Goal: Task Accomplishment & Management: Complete application form

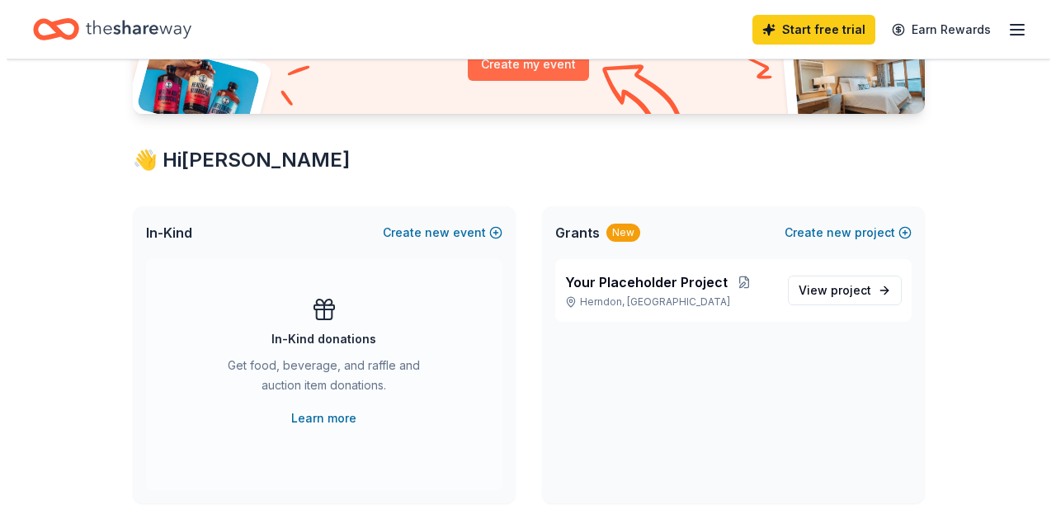
scroll to position [234, 0]
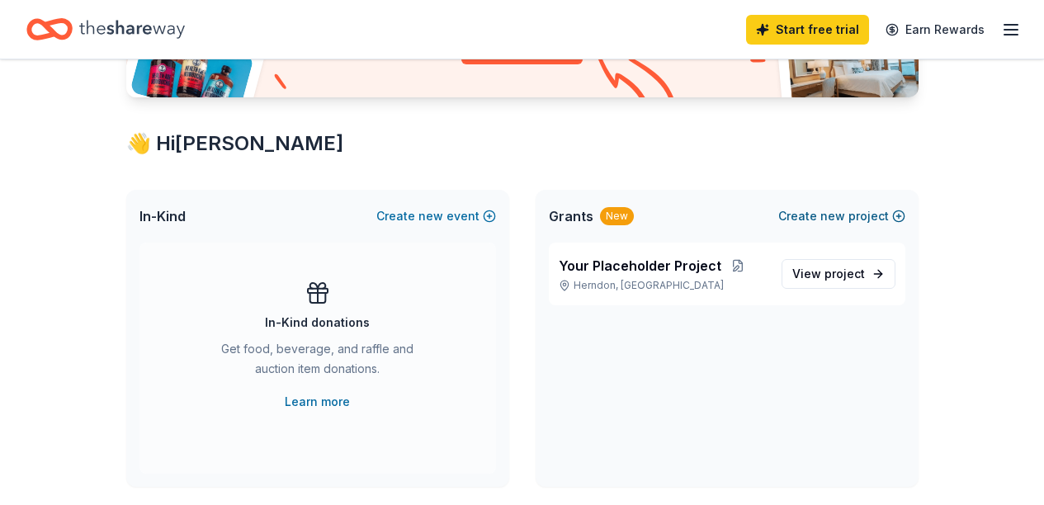
click at [839, 211] on span "new" at bounding box center [832, 216] width 25 height 20
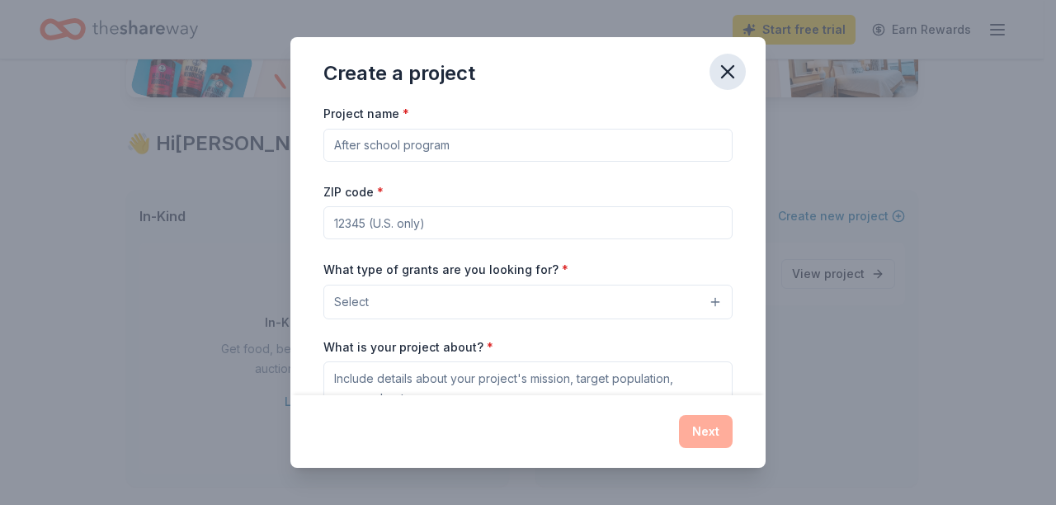
click at [730, 66] on icon "button" at bounding box center [727, 71] width 23 height 23
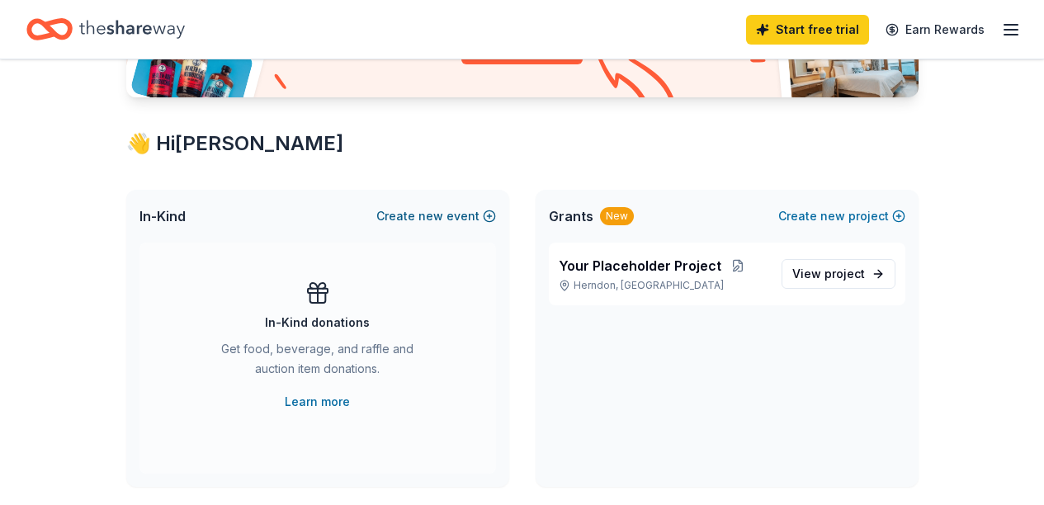
click at [454, 212] on button "Create new event" at bounding box center [436, 216] width 120 height 20
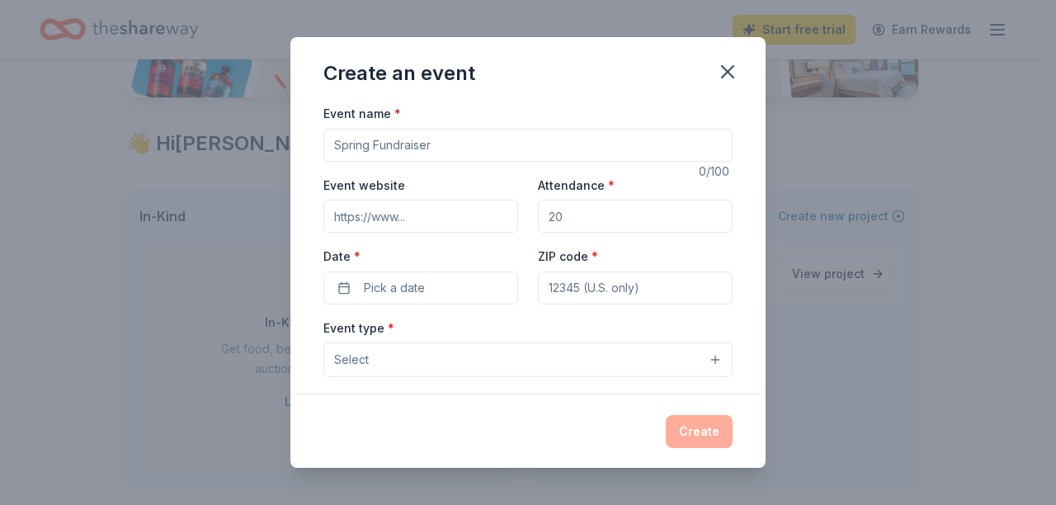
click at [536, 135] on input "Event name *" at bounding box center [528, 145] width 409 height 33
type input "Spooky Bingo and Silent Auction"
type input "w"
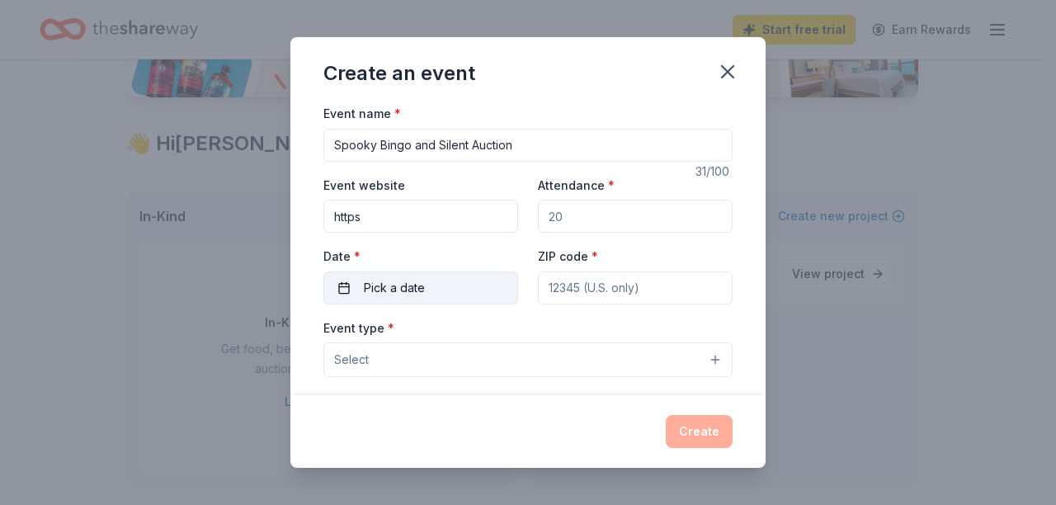
type input "https://www.dranesvillepta.com"
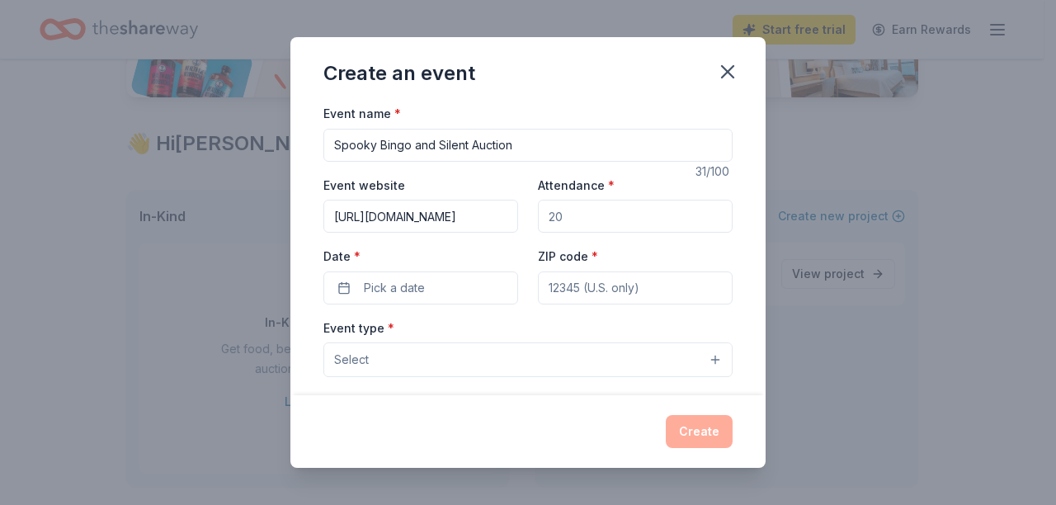
drag, startPoint x: 592, startPoint y: 214, endPoint x: 559, endPoint y: 209, distance: 33.4
click at [559, 209] on input "Attendance *" at bounding box center [635, 216] width 195 height 33
type input "300"
click at [394, 286] on span "Pick a date" at bounding box center [394, 288] width 61 height 20
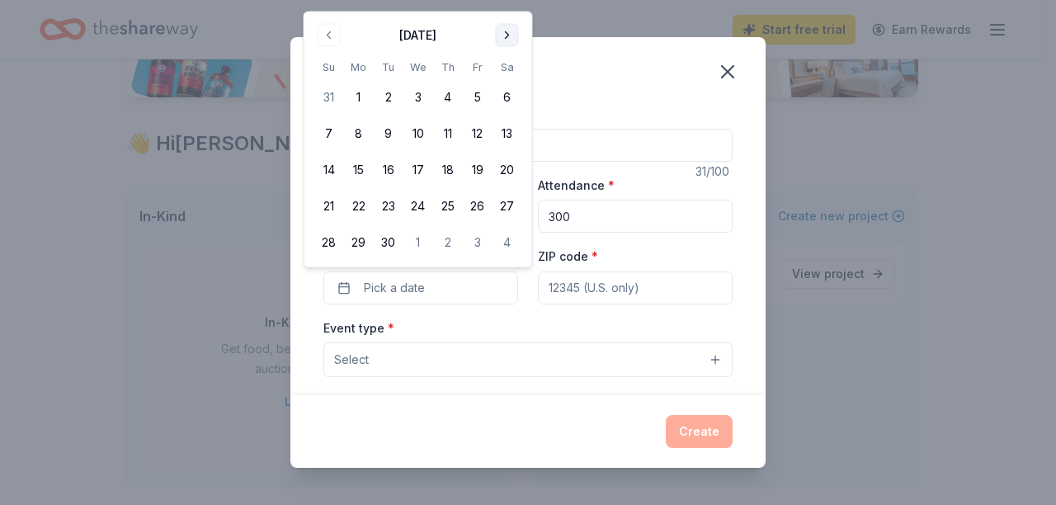
click at [509, 27] on button "Go to next month" at bounding box center [507, 35] width 23 height 23
click at [475, 217] on button "24" at bounding box center [478, 206] width 30 height 30
click at [561, 287] on input "ZIP code *" at bounding box center [635, 288] width 195 height 33
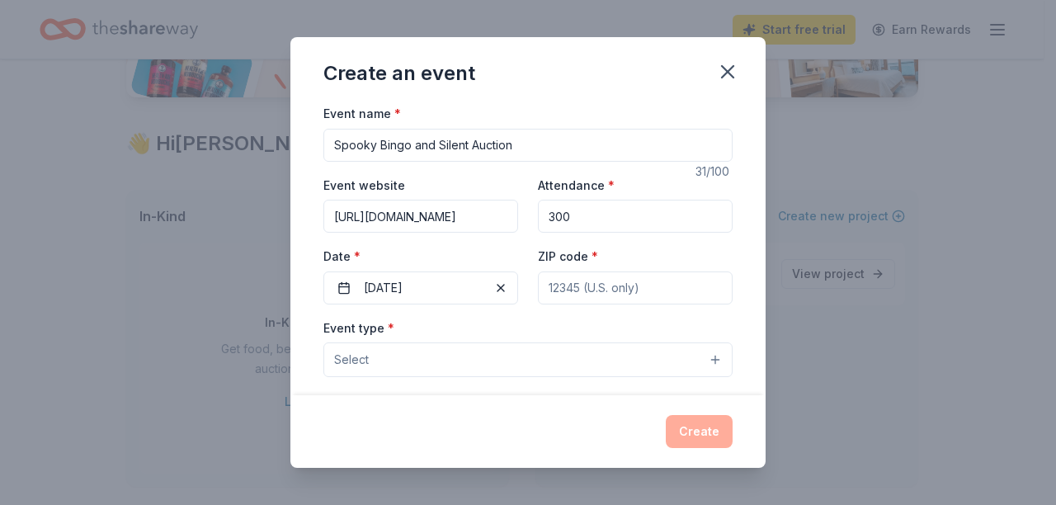
type input "20170"
type input "1515 Powells Tavern Place"
click at [530, 360] on button "Select" at bounding box center [528, 360] width 409 height 35
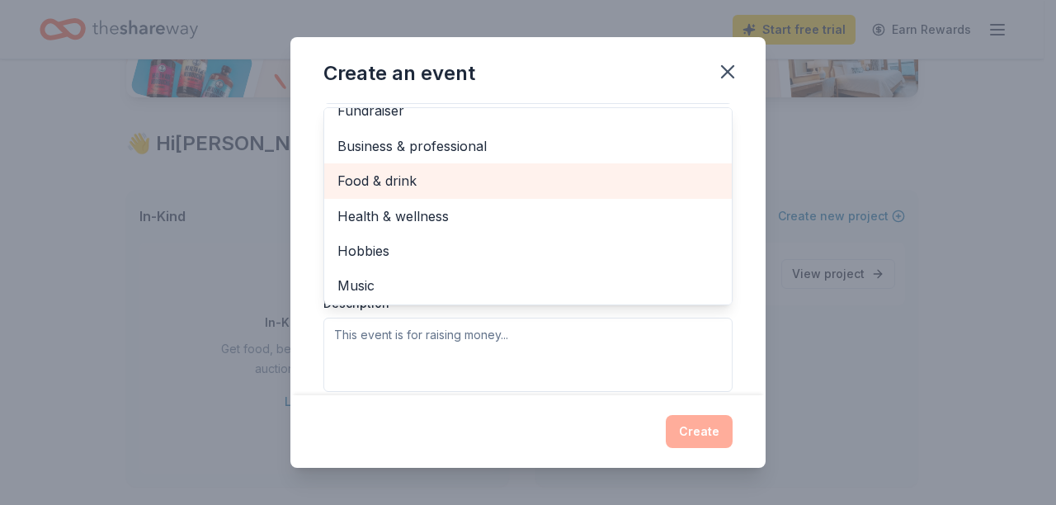
scroll to position [19, 0]
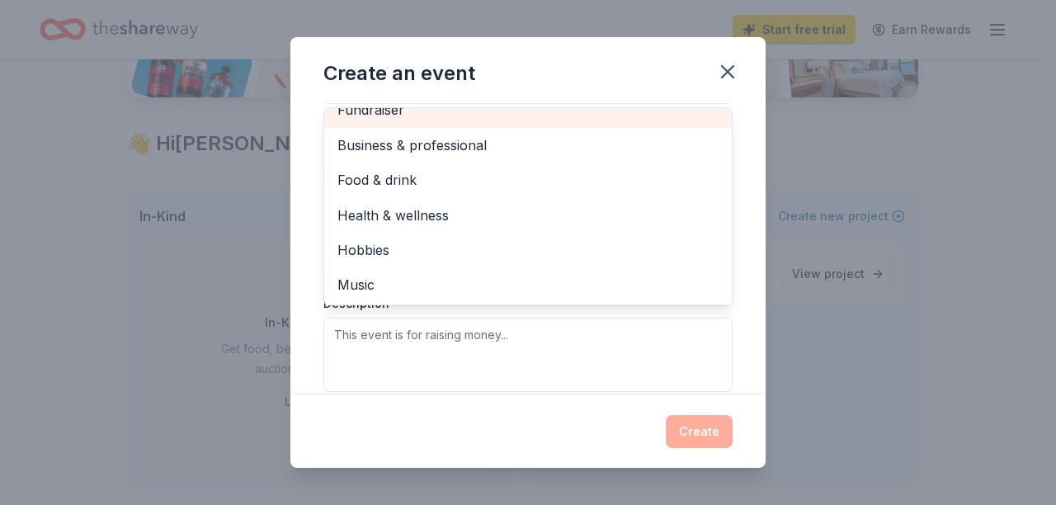
click at [404, 122] on div "Fundraiser" at bounding box center [528, 109] width 408 height 35
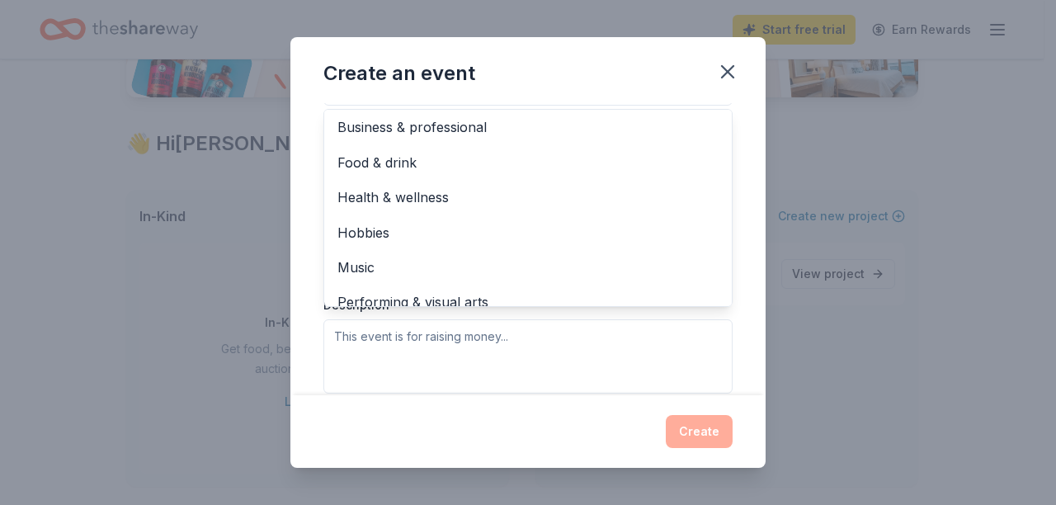
click at [737, 302] on div "Event name * Spooky Bingo and Silent Auction 31 /100 Event website https://www.…" at bounding box center [528, 249] width 475 height 292
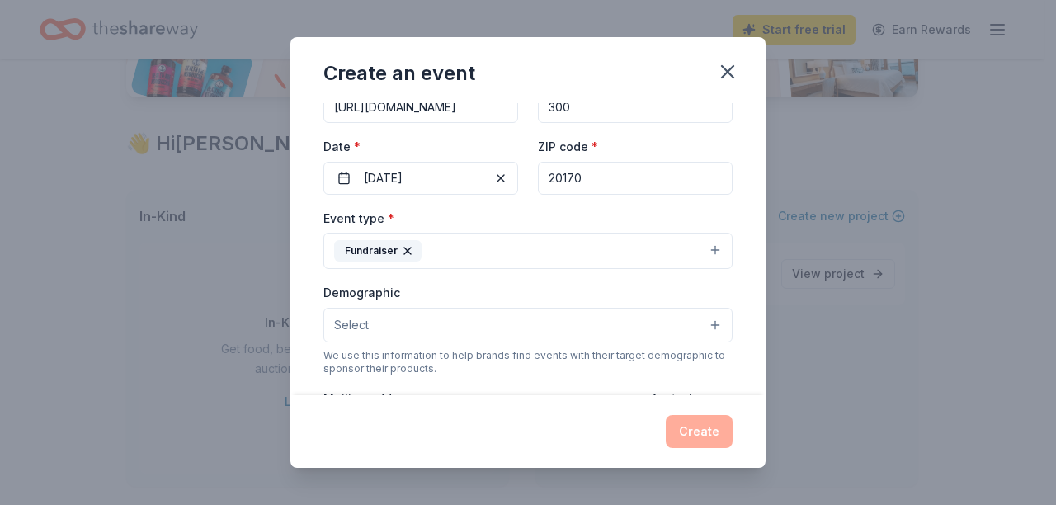
scroll to position [111, 0]
click at [429, 310] on button "Select" at bounding box center [528, 323] width 409 height 35
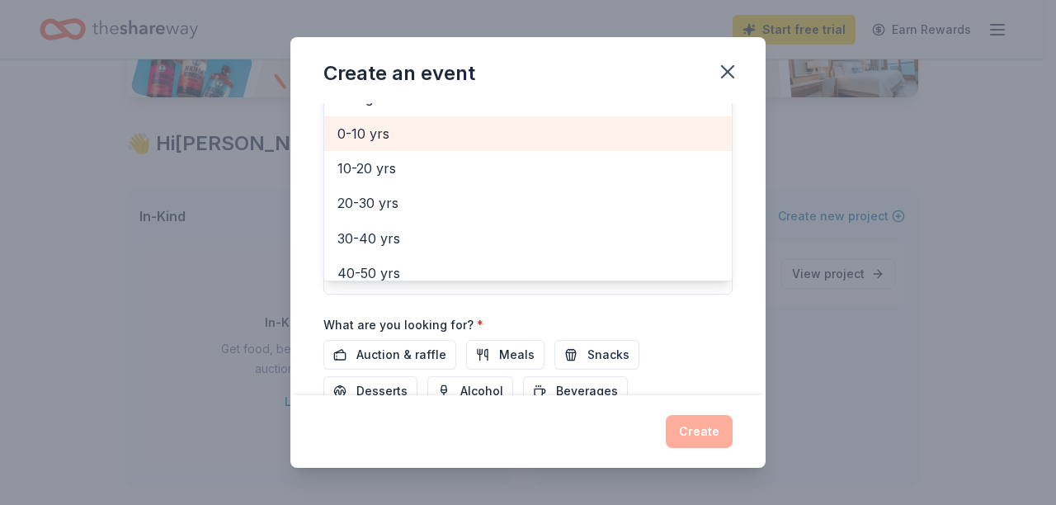
click at [405, 139] on span "0-10 yrs" at bounding box center [528, 133] width 381 height 21
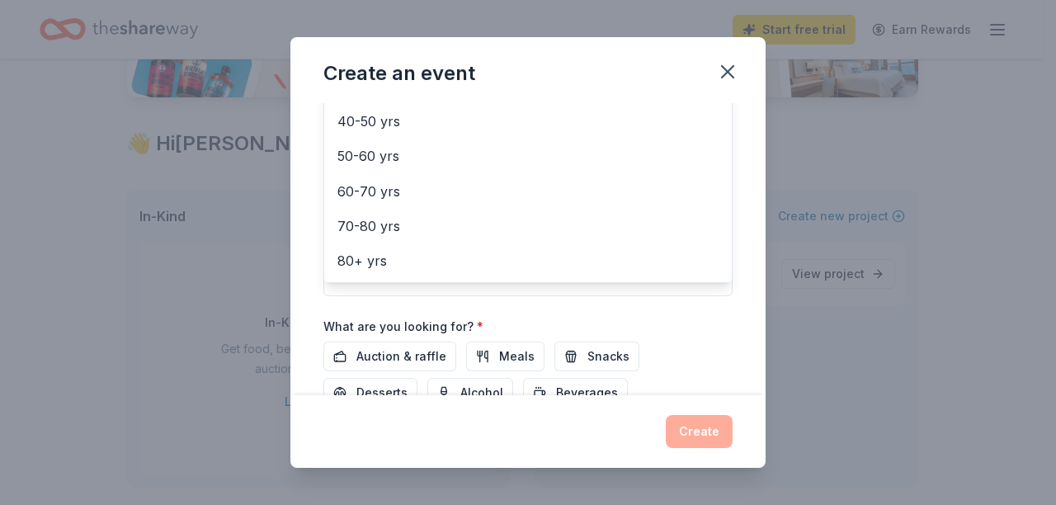
click at [749, 181] on div "Event name * Spooky Bingo and Silent Auction 31 /100 Event website https://www.…" at bounding box center [528, 249] width 475 height 292
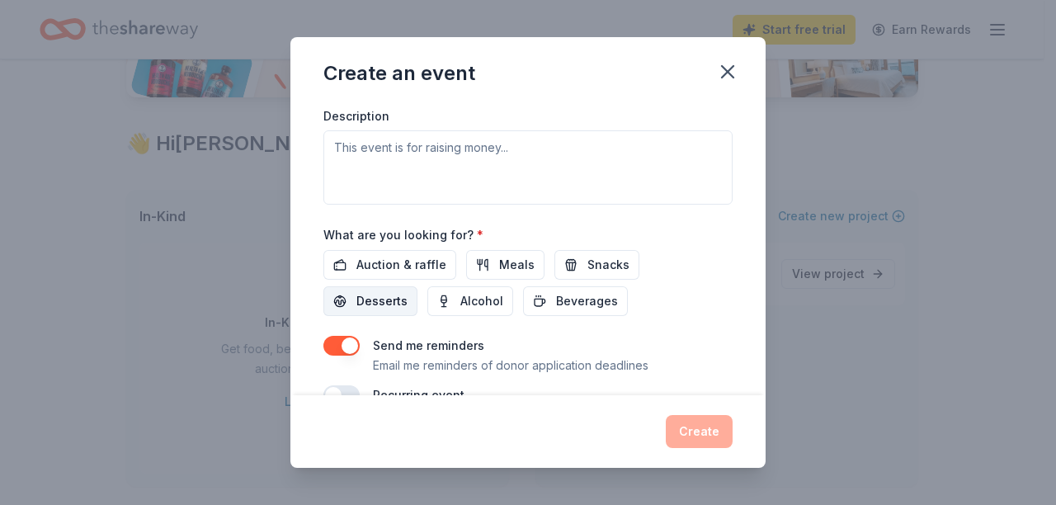
scroll to position [463, 0]
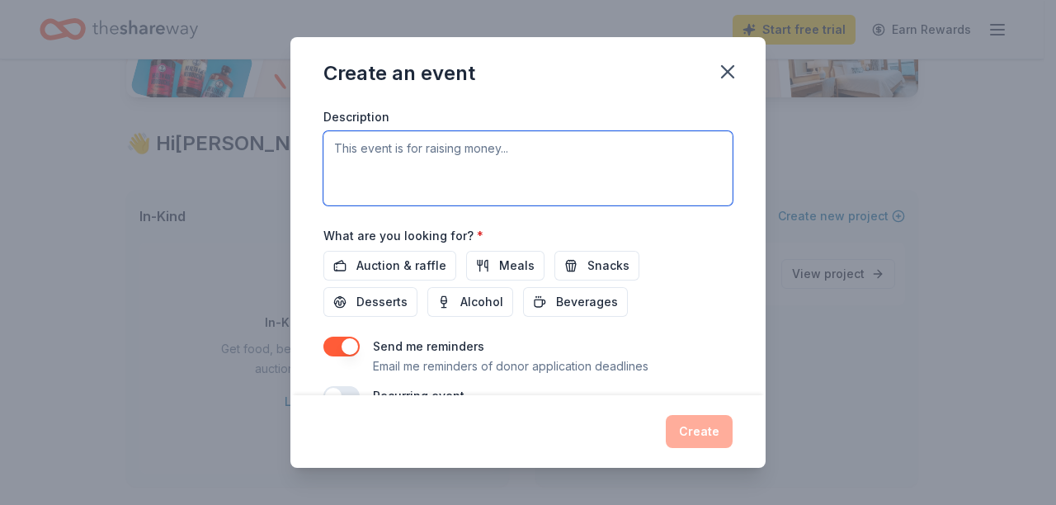
click at [470, 151] on textarea at bounding box center [528, 168] width 409 height 74
paste textarea "Dranesville PTA will be hosting a Spooky Bingo and Silent Auction event. We wil…"
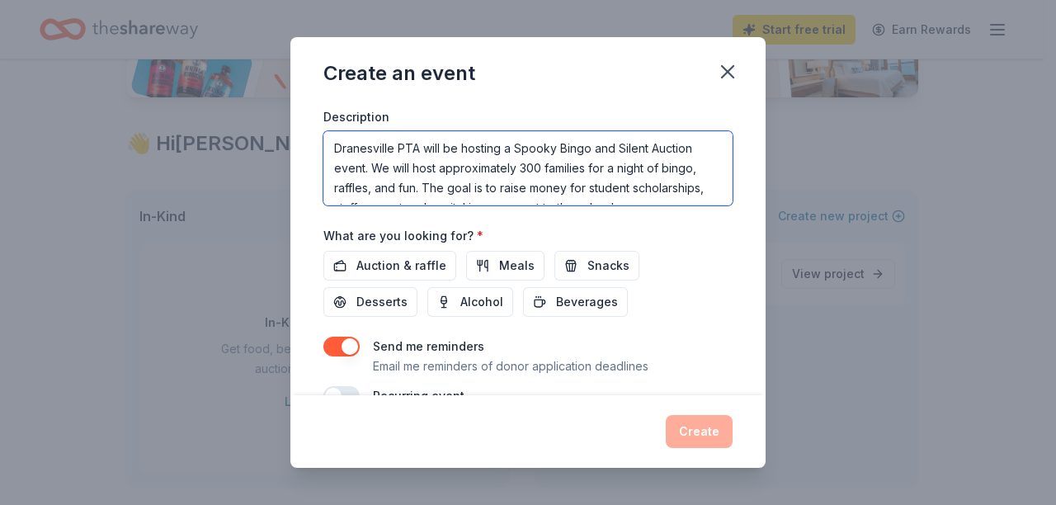
scroll to position [31, 0]
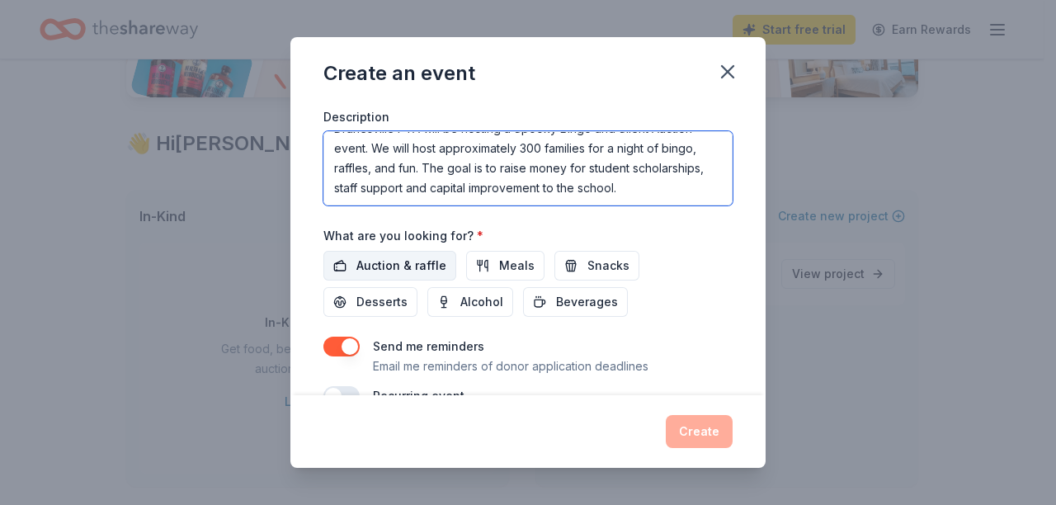
type textarea "Dranesville PTA will be hosting a Spooky Bingo and Silent Auction event. We wil…"
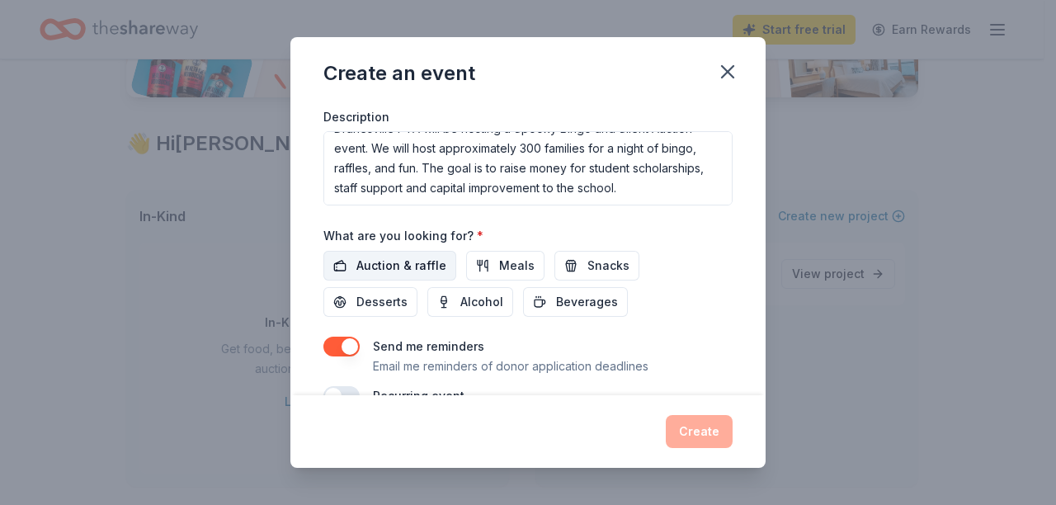
click at [409, 261] on span "Auction & raffle" at bounding box center [402, 266] width 90 height 20
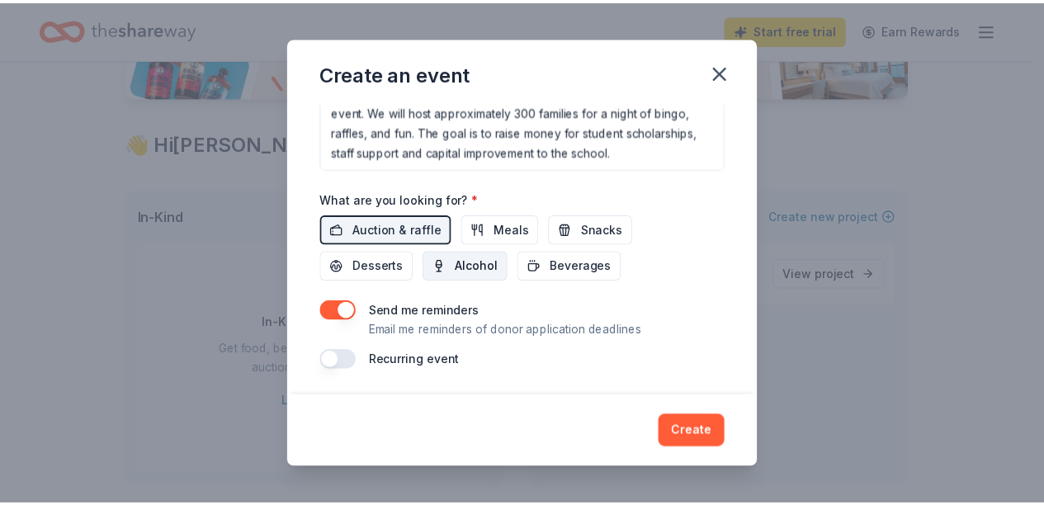
scroll to position [500, 0]
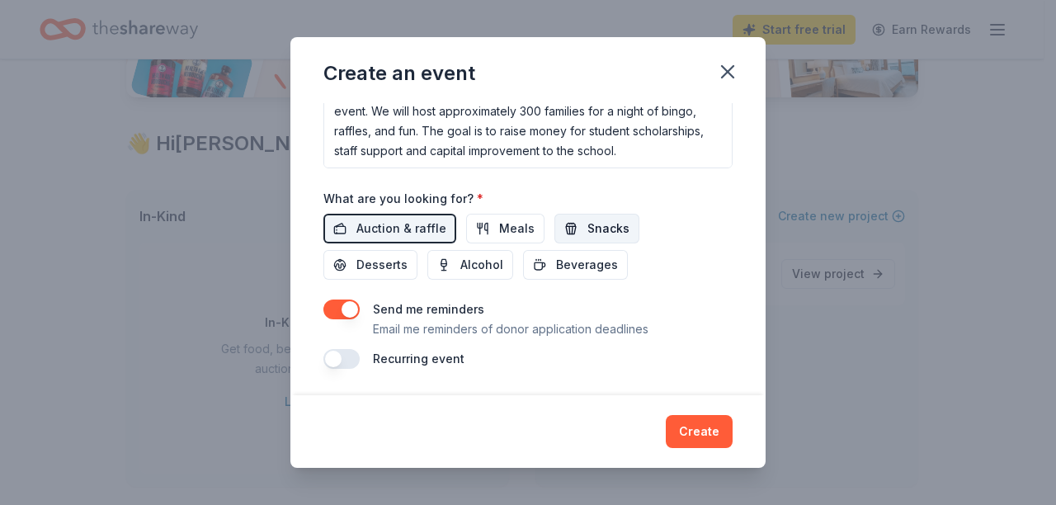
click at [593, 230] on span "Snacks" at bounding box center [609, 229] width 42 height 20
click at [691, 437] on button "Create" at bounding box center [699, 431] width 67 height 33
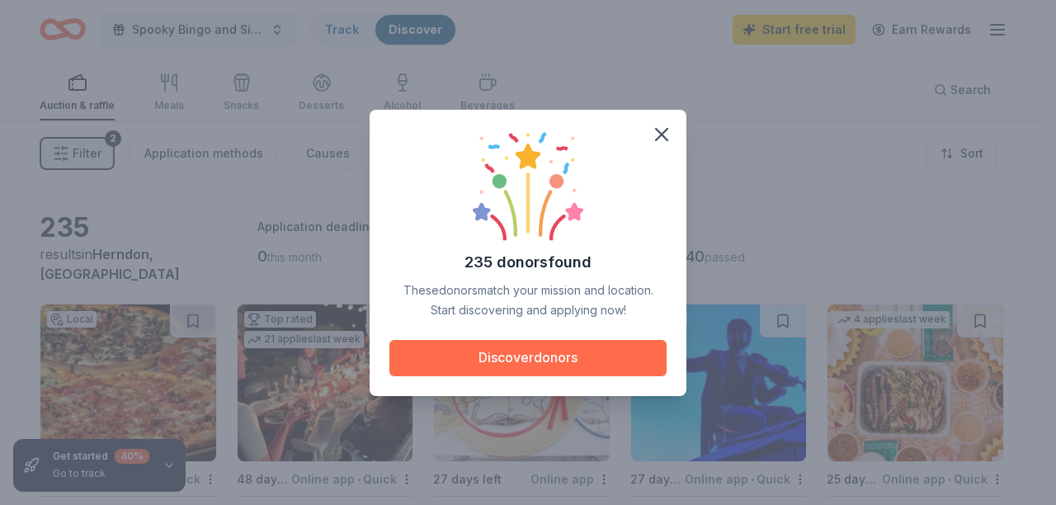
click at [546, 352] on button "Discover donors" at bounding box center [528, 358] width 277 height 36
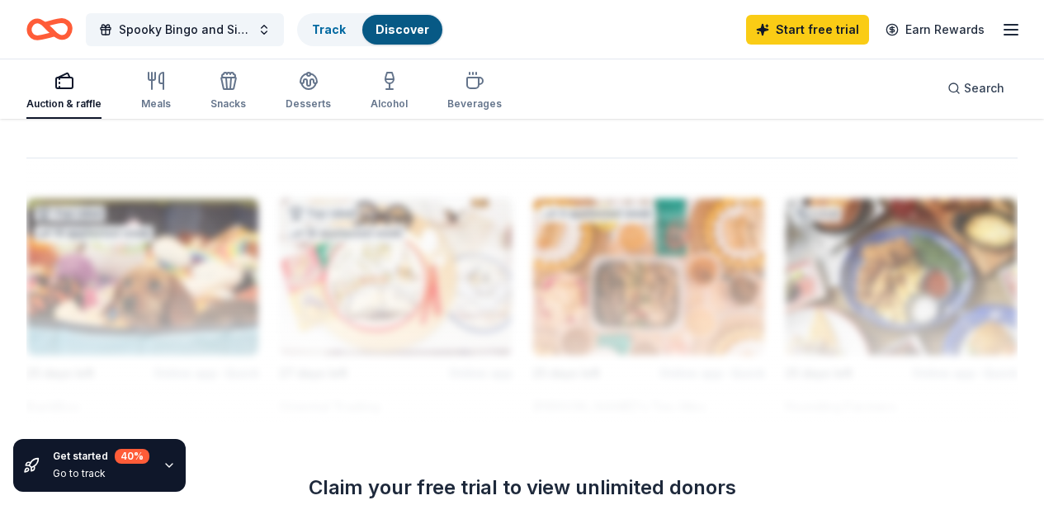
scroll to position [1720, 0]
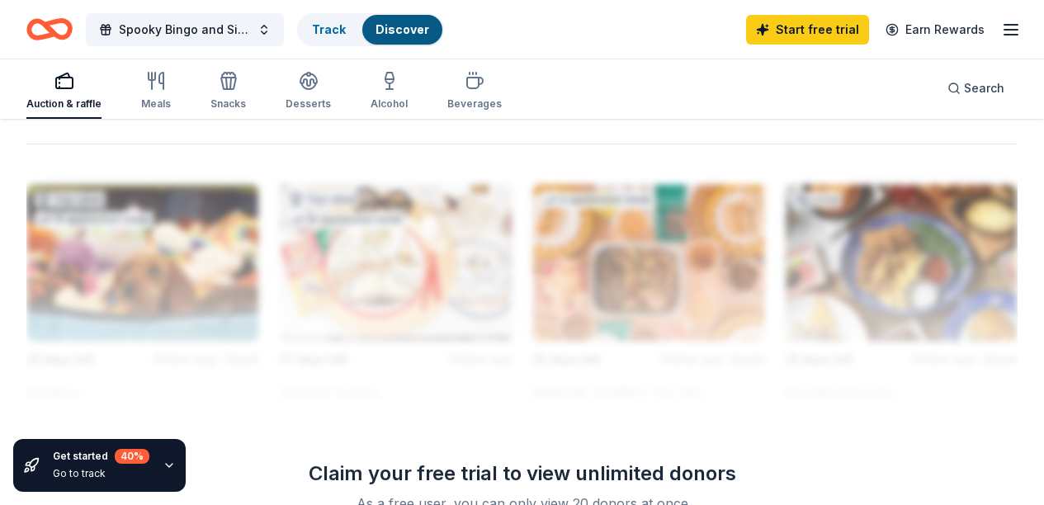
click at [782, 24] on link "Start free trial" at bounding box center [807, 30] width 123 height 30
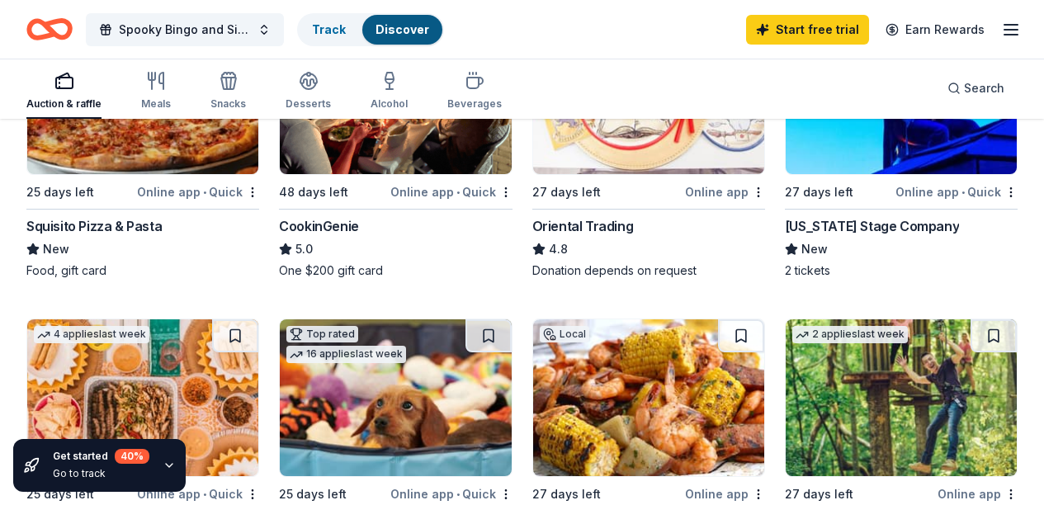
scroll to position [0, 0]
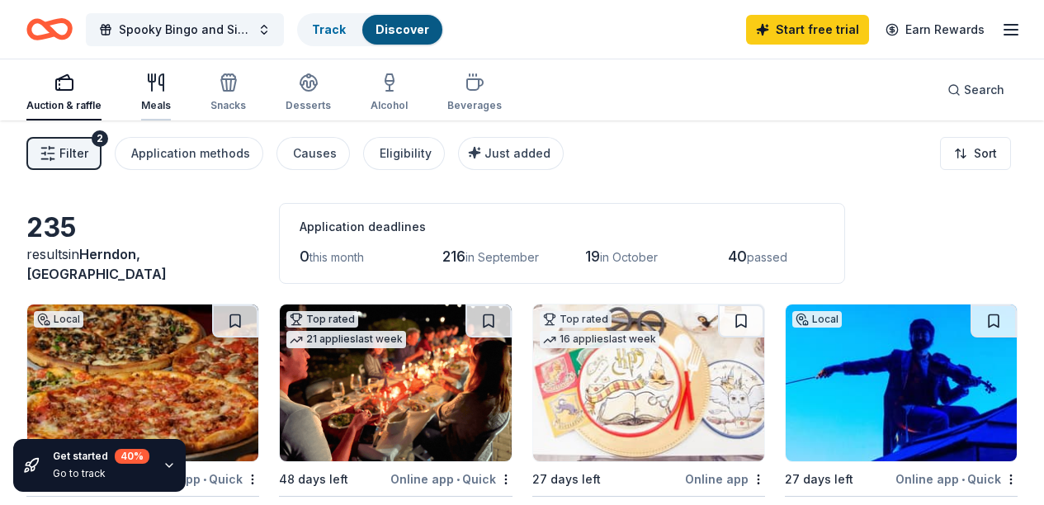
click at [165, 83] on icon "button" at bounding box center [156, 83] width 20 height 20
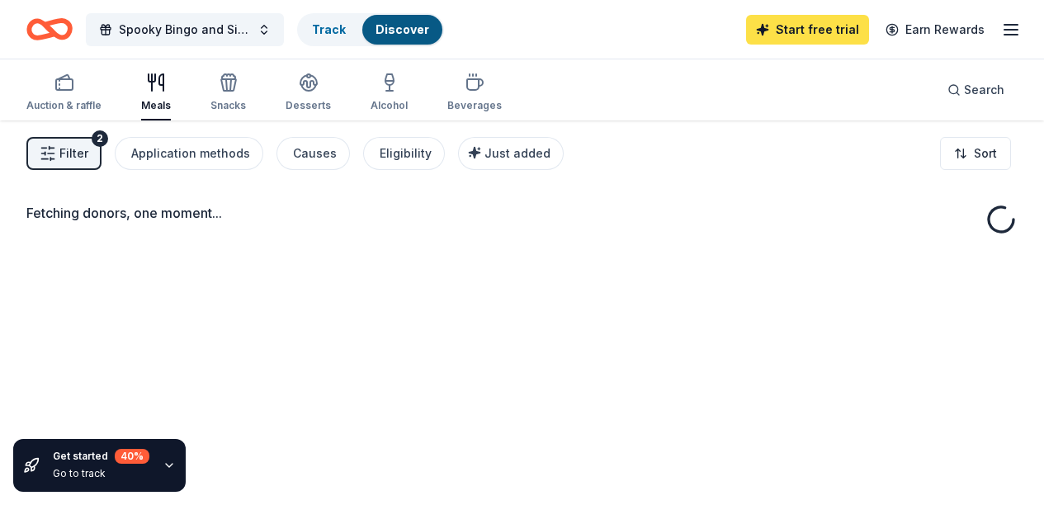
click at [809, 33] on link "Start free trial" at bounding box center [807, 30] width 123 height 30
click at [792, 24] on link "Start free trial" at bounding box center [807, 30] width 123 height 30
click at [793, 24] on link "Start free trial" at bounding box center [807, 30] width 123 height 30
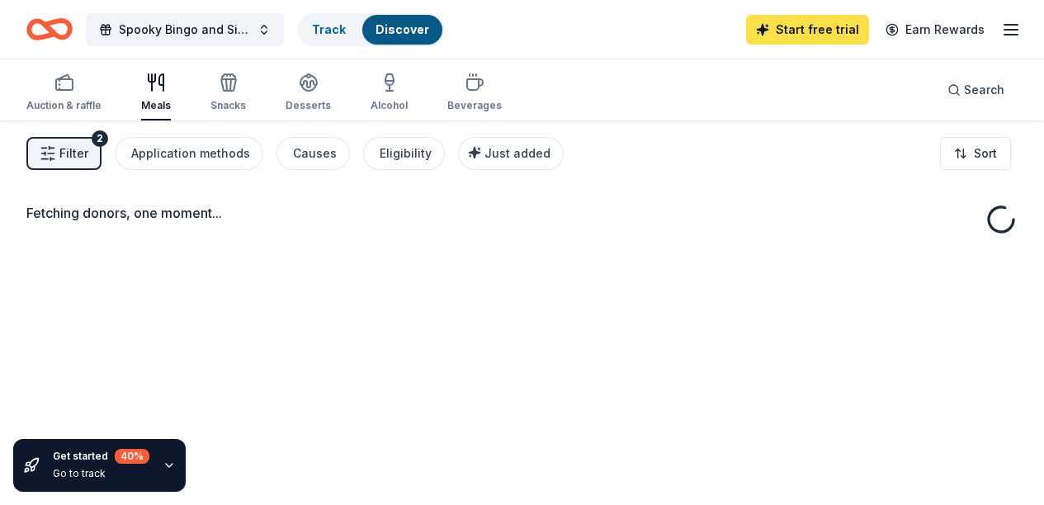
click at [793, 25] on link "Start free trial" at bounding box center [807, 30] width 123 height 30
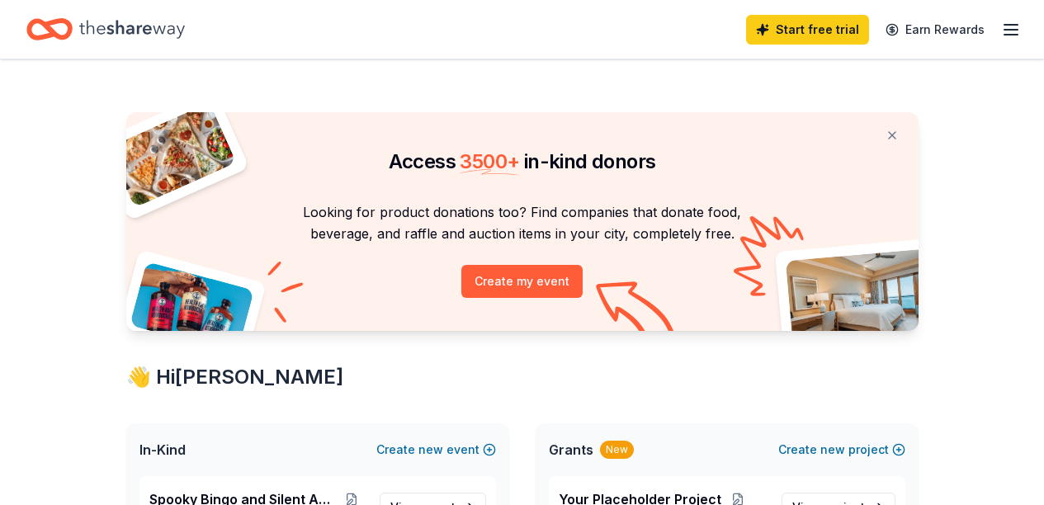
click at [1004, 30] on line "button" at bounding box center [1010, 30] width 13 height 0
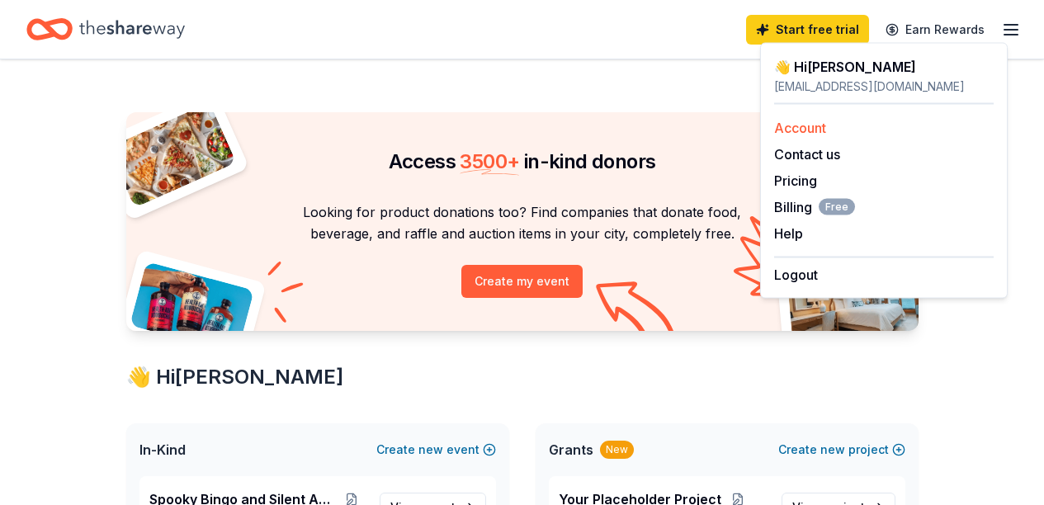
click at [811, 135] on link "Account" at bounding box center [800, 128] width 52 height 17
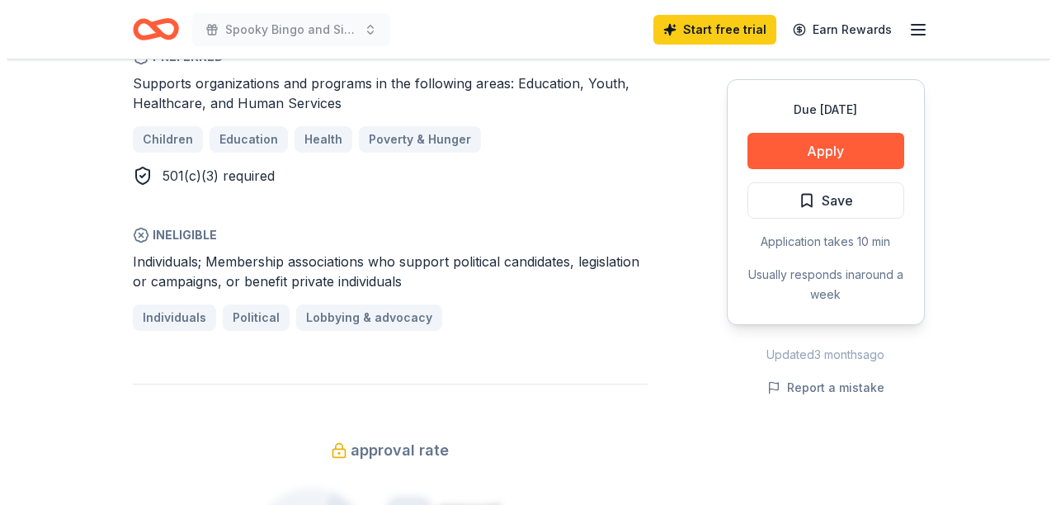
scroll to position [991, 0]
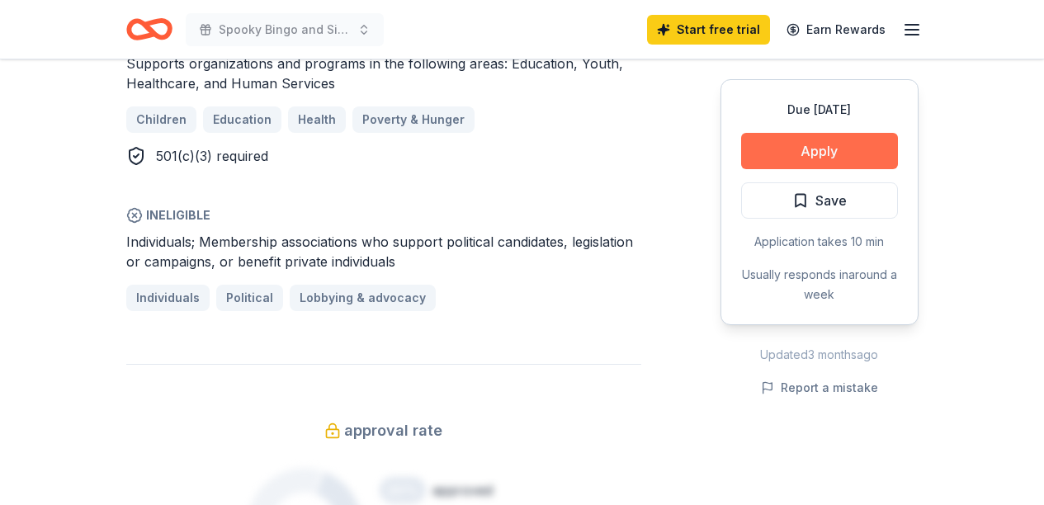
click at [802, 158] on button "Apply" at bounding box center [819, 151] width 157 height 36
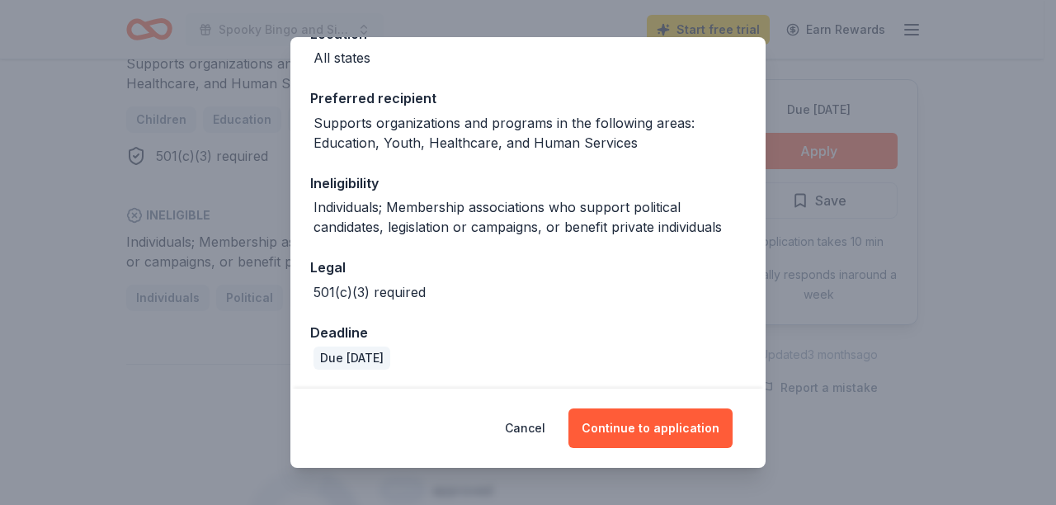
scroll to position [214, 0]
click at [699, 447] on button "Continue to application" at bounding box center [651, 429] width 164 height 40
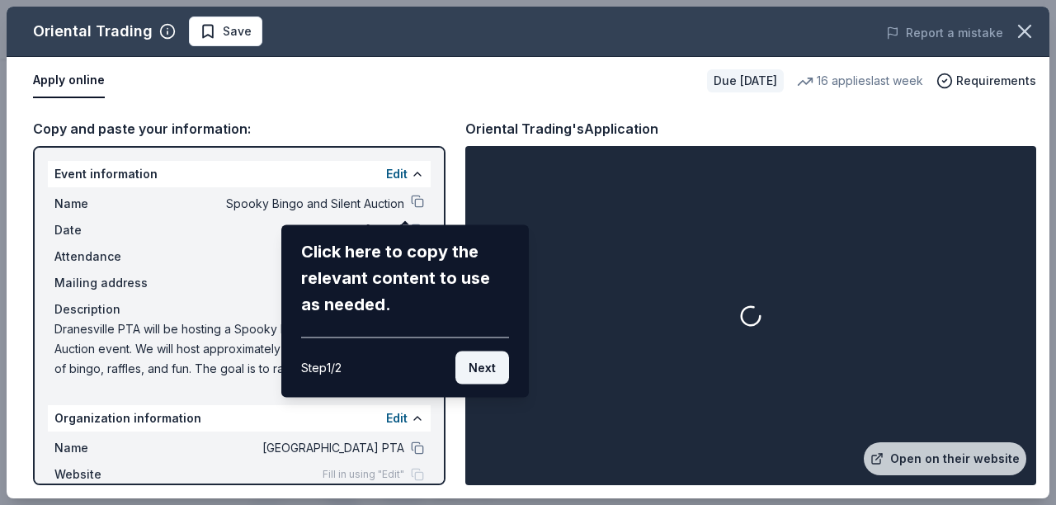
click at [475, 366] on button "Next" at bounding box center [483, 368] width 54 height 33
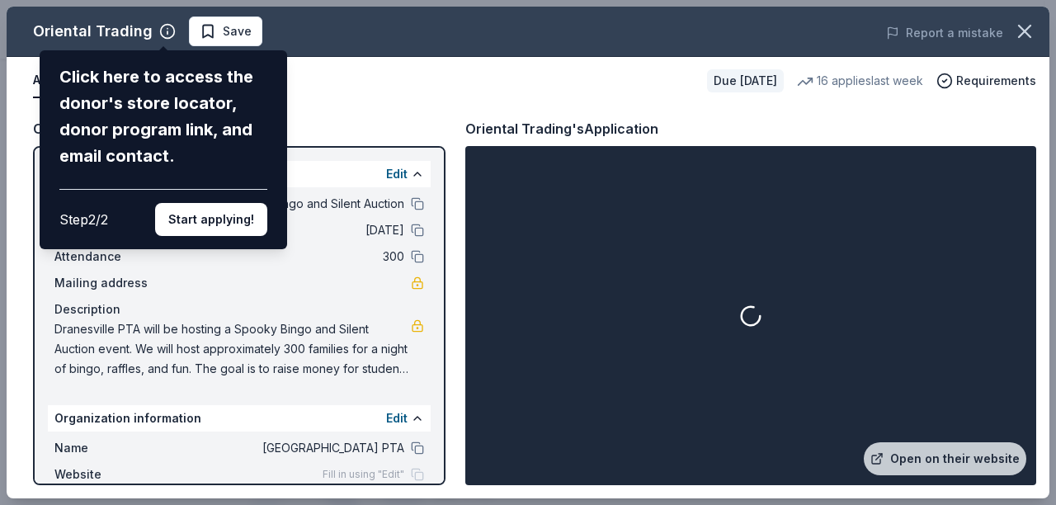
click at [334, 127] on div "Oriental Trading Click here to access the donor's store locator, donor program …" at bounding box center [528, 253] width 1043 height 492
click at [242, 234] on button "Start applying!" at bounding box center [211, 219] width 112 height 33
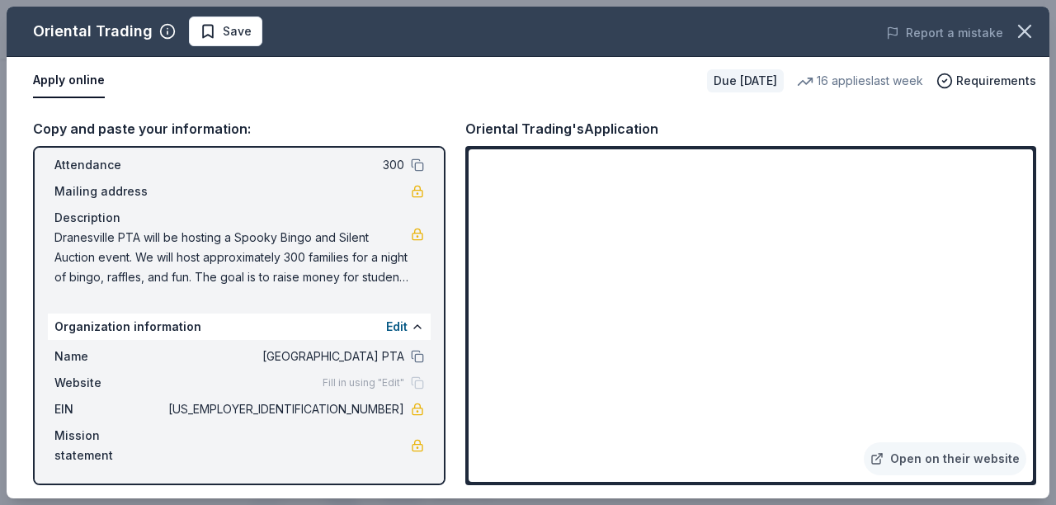
scroll to position [93, 0]
click at [155, 241] on span "Dranesville PTA will be hosting a Spooky Bingo and Silent Auction event. We wil…" at bounding box center [232, 255] width 357 height 59
drag, startPoint x: 57, startPoint y: 232, endPoint x: 293, endPoint y: 268, distance: 238.8
click at [293, 268] on span "Dranesville PTA will be hosting a Spooky Bingo and Silent Auction event. We wil…" at bounding box center [232, 255] width 357 height 59
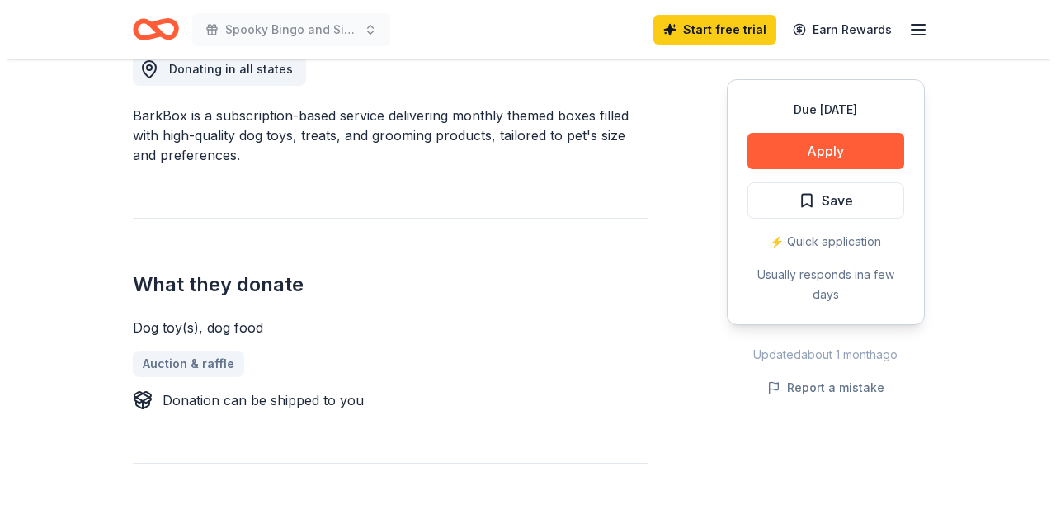
scroll to position [512, 0]
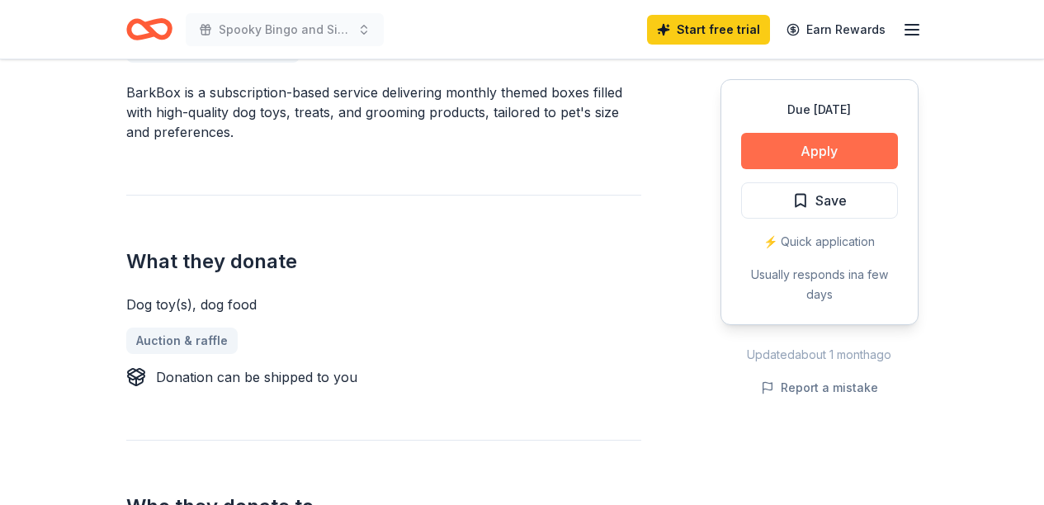
click at [826, 152] on button "Apply" at bounding box center [819, 151] width 157 height 36
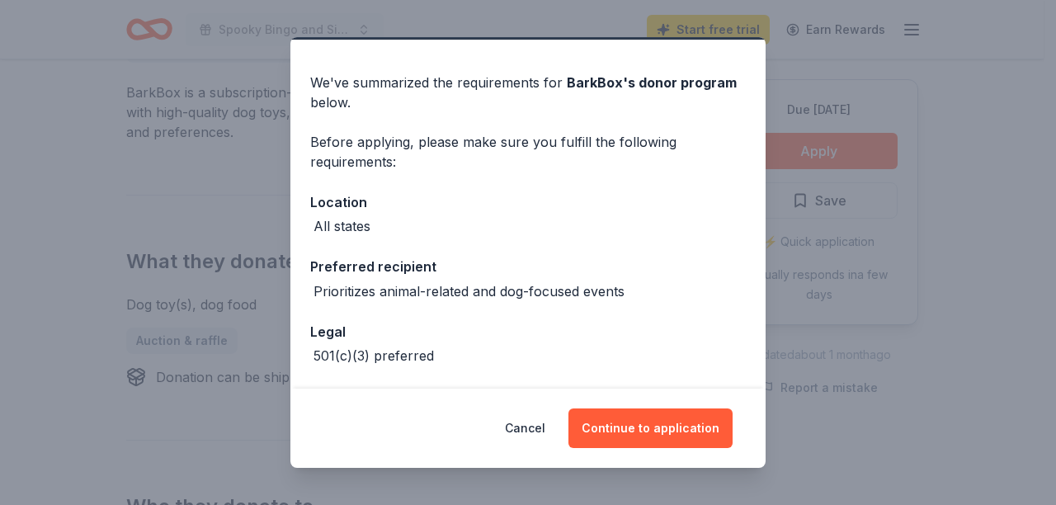
scroll to position [109, 0]
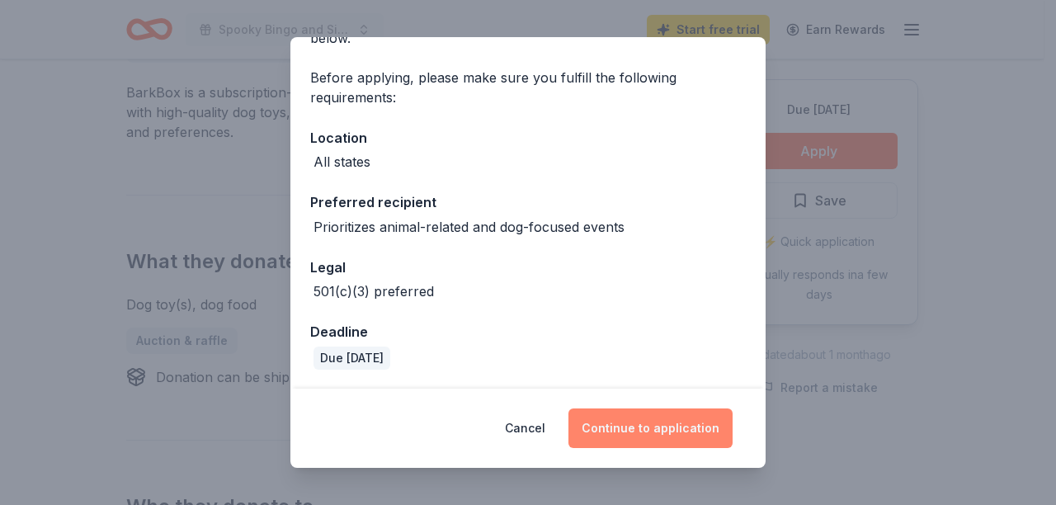
click at [688, 432] on button "Continue to application" at bounding box center [651, 429] width 164 height 40
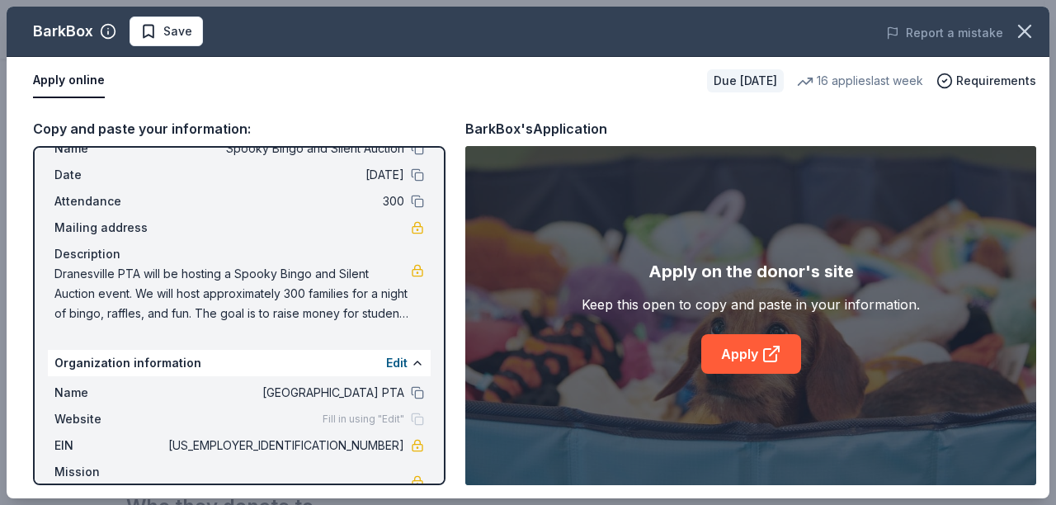
scroll to position [77, 0]
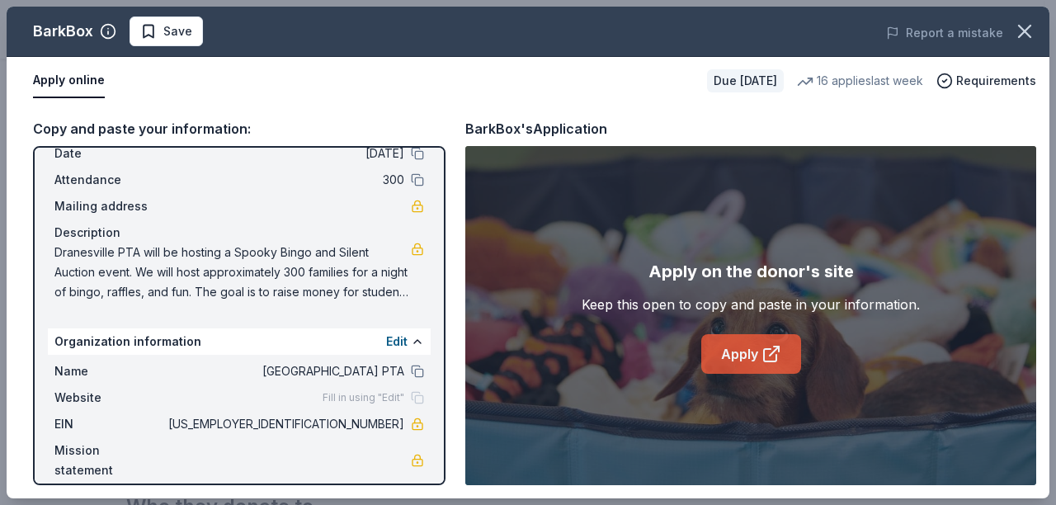
click at [769, 365] on link "Apply" at bounding box center [752, 354] width 100 height 40
